Goal: Transaction & Acquisition: Purchase product/service

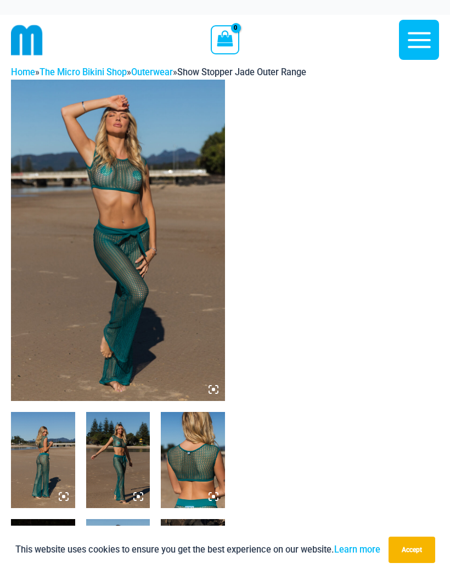
click at [411, 36] on icon "button" at bounding box center [419, 39] width 27 height 27
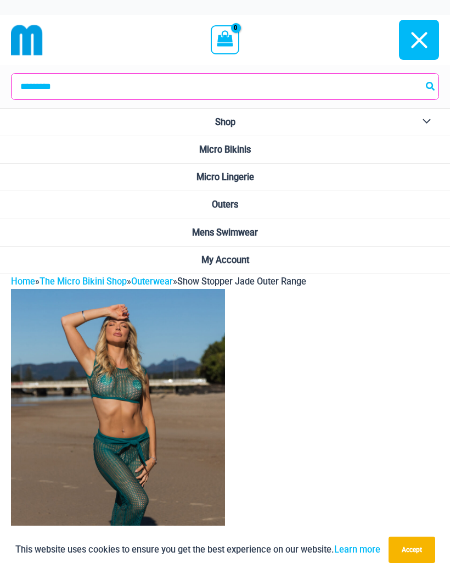
click at [262, 150] on link "Micro Bikinis" at bounding box center [225, 149] width 450 height 27
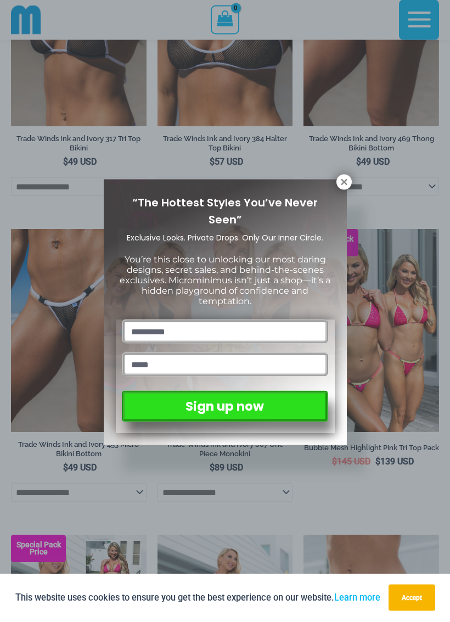
click at [335, 187] on div "“The Hottest Styles You’ve Never Seen” Exclusive Looks. Private Drops. Only Our…" at bounding box center [225, 313] width 243 height 266
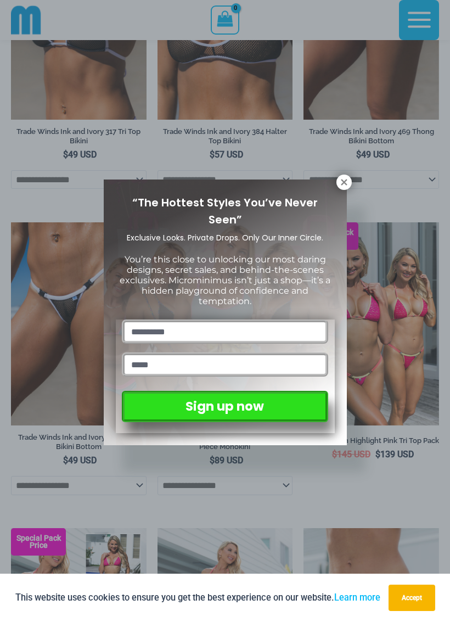
click at [343, 180] on icon at bounding box center [344, 182] width 6 height 6
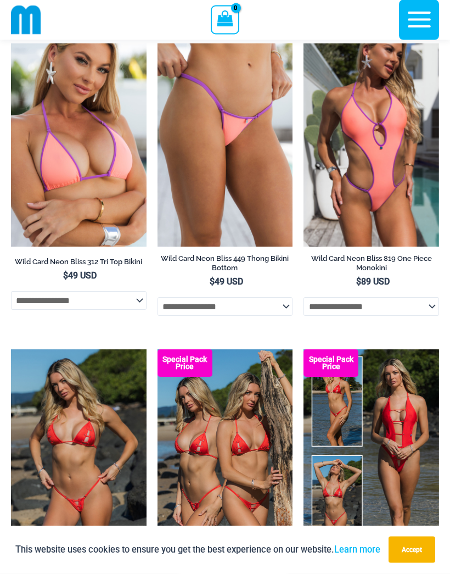
scroll to position [2447, 0]
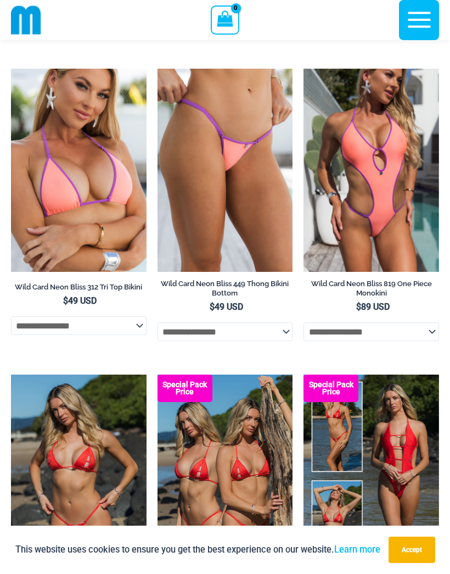
click at [414, 26] on icon "button" at bounding box center [419, 20] width 23 height 16
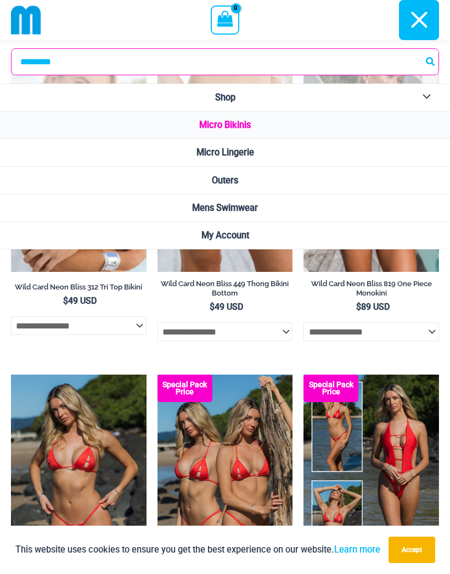
click at [317, 154] on link "Micro Lingerie" at bounding box center [225, 152] width 450 height 27
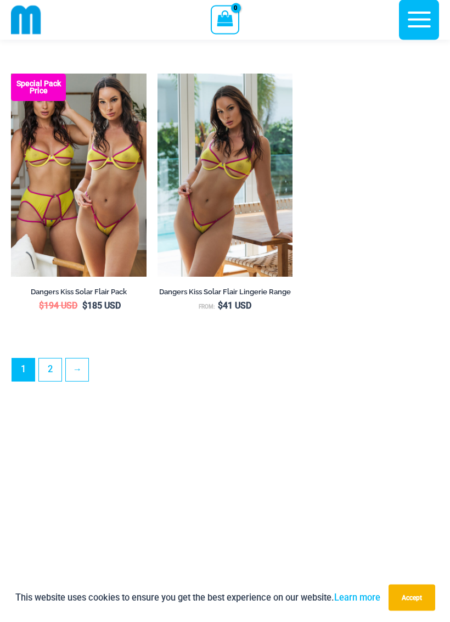
scroll to position [3070, 0]
click at [52, 381] on link "2" at bounding box center [50, 369] width 23 height 23
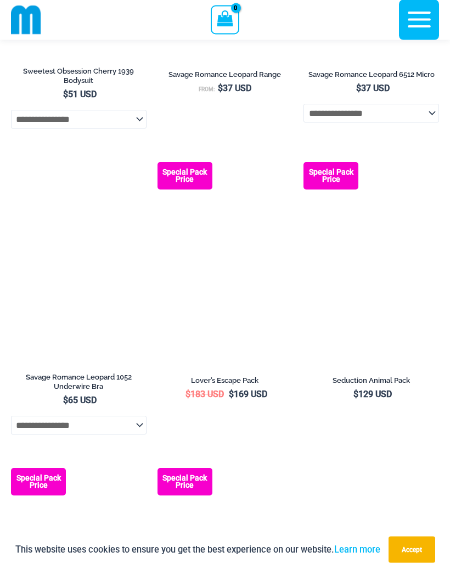
scroll to position [2671, 0]
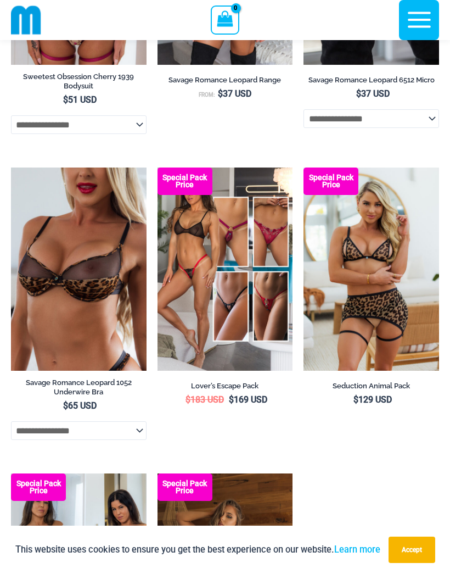
click at [417, 31] on icon "button" at bounding box center [419, 19] width 27 height 27
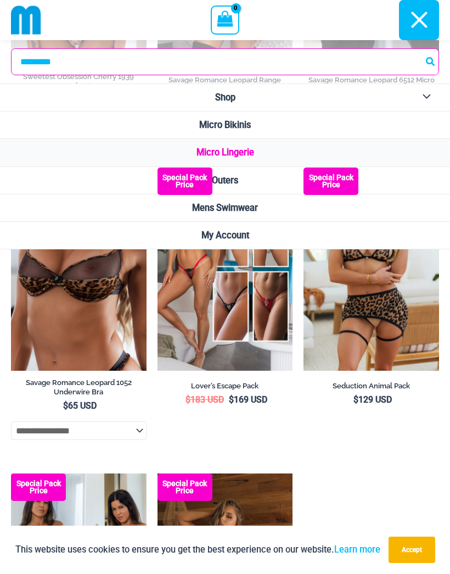
click at [270, 184] on link "Outers" at bounding box center [225, 180] width 450 height 27
